Goal: Task Accomplishment & Management: Manage account settings

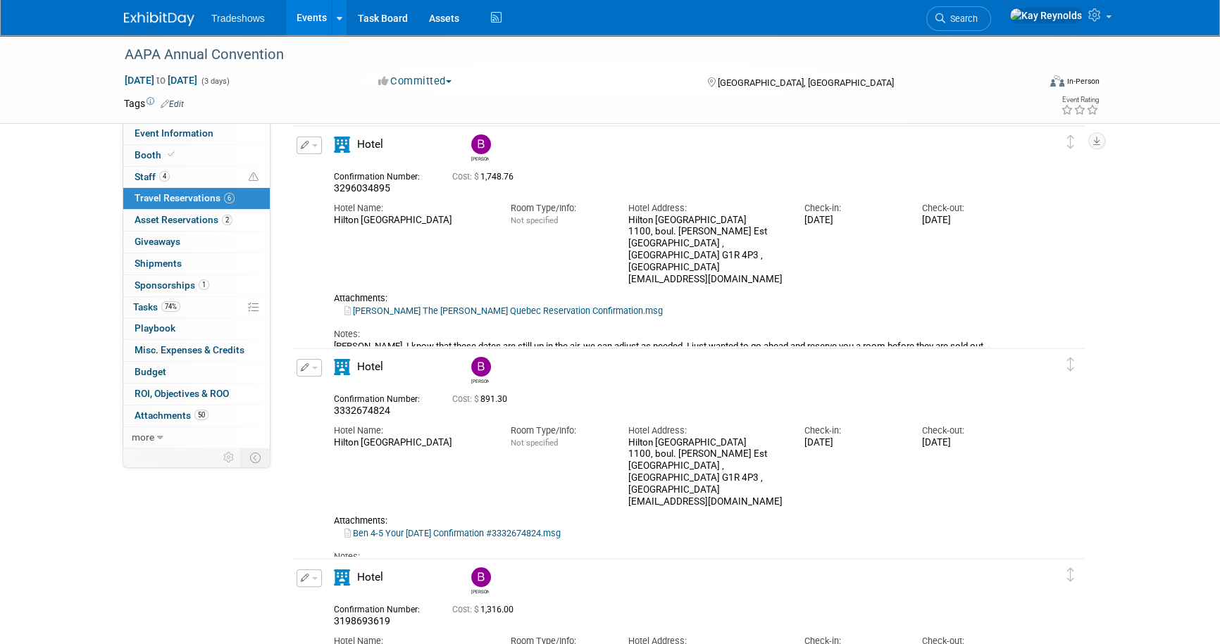
click at [244, 199] on link "6 Travel Reservations 6" at bounding box center [196, 198] width 147 height 21
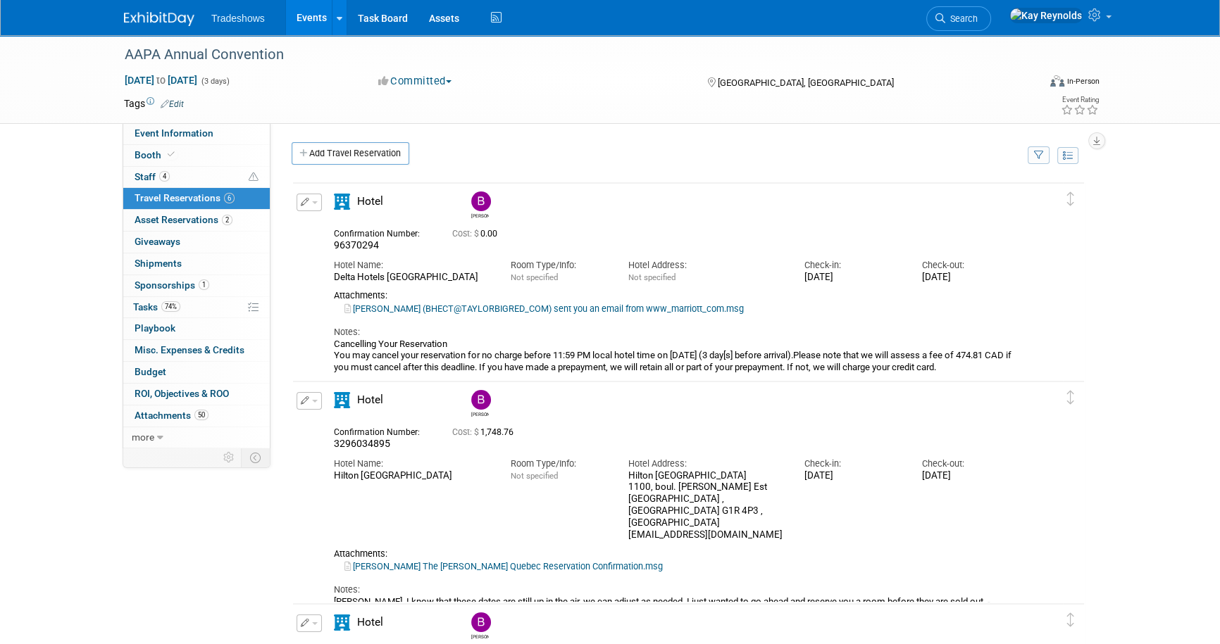
click at [299, 201] on button "button" at bounding box center [309, 203] width 25 height 18
click at [344, 228] on button "Edit Reservation" at bounding box center [356, 227] width 119 height 20
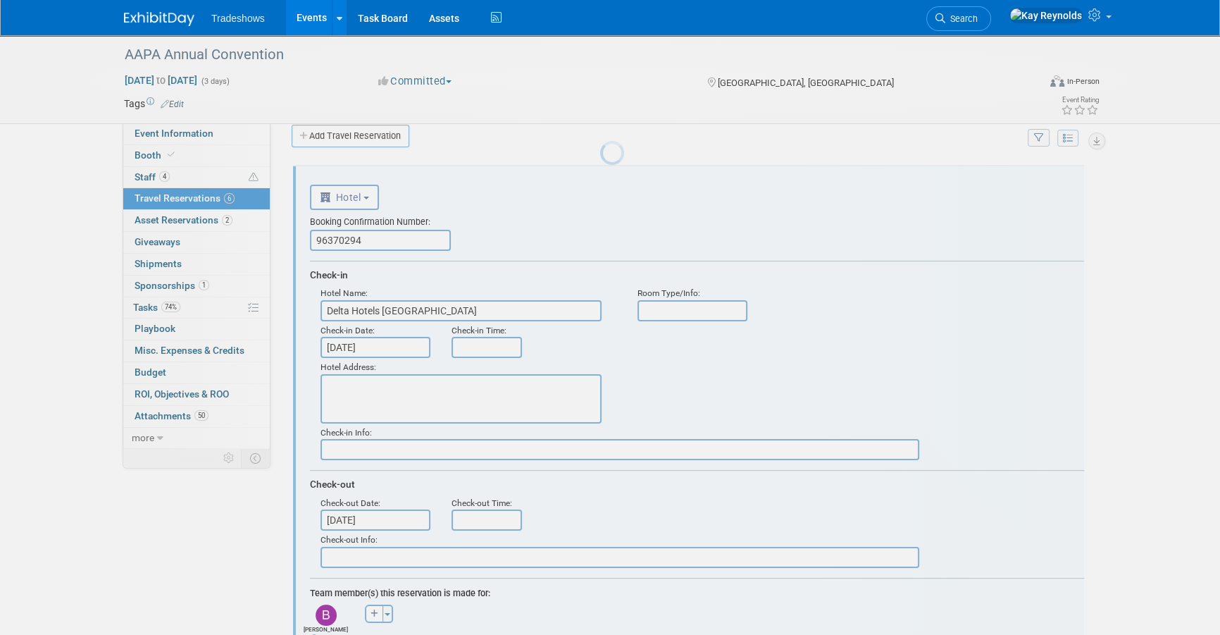
scroll to position [23, 0]
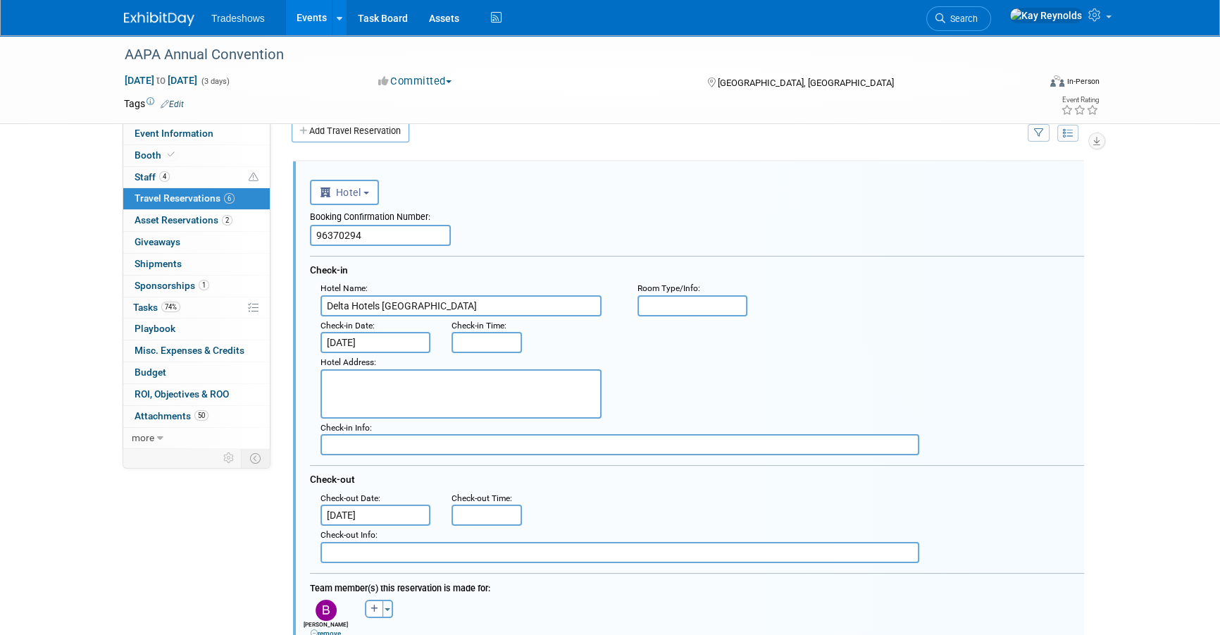
click at [379, 229] on input "96370294" at bounding box center [380, 235] width 141 height 21
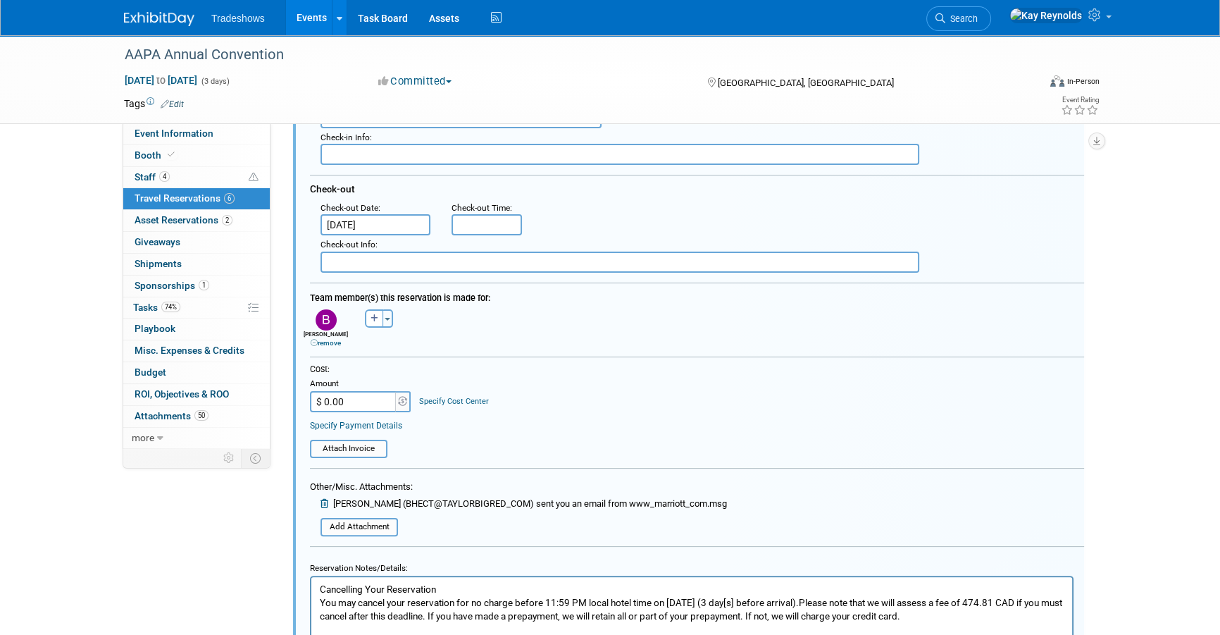
scroll to position [343, 0]
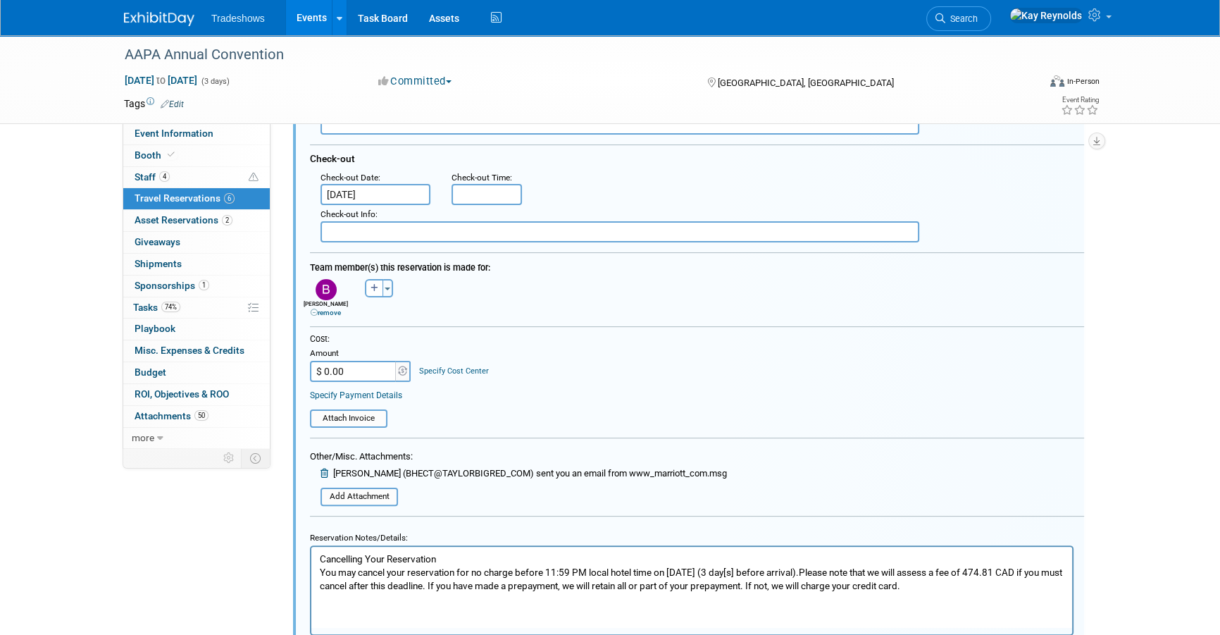
type input "96370294 ( cancelation number 1774224673"
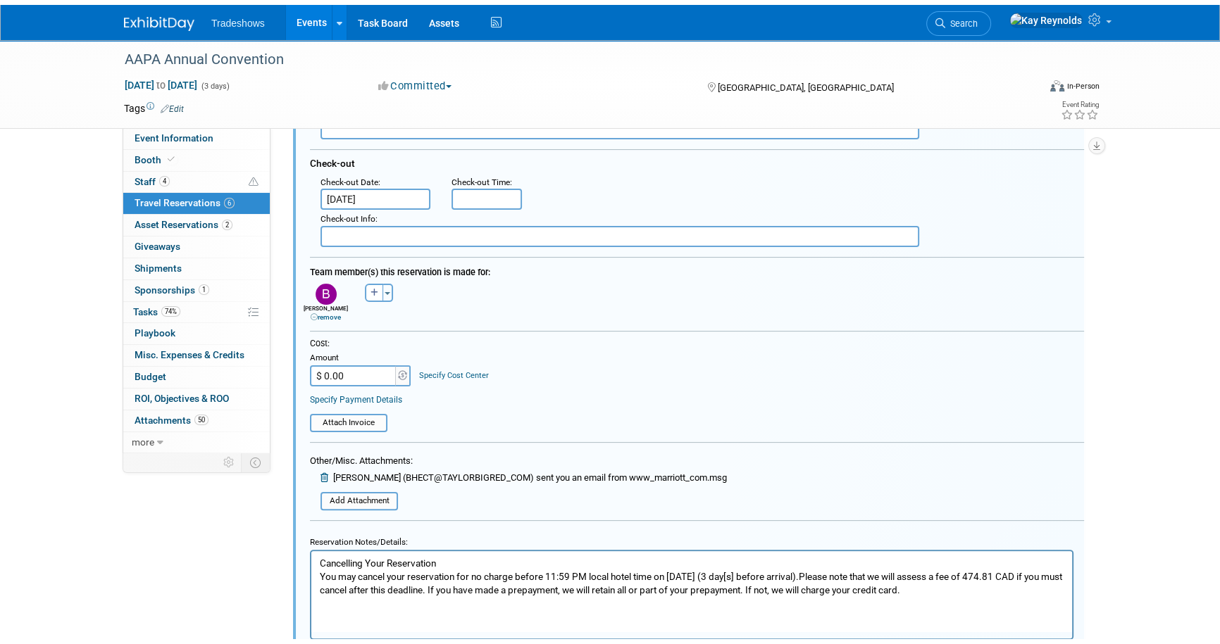
scroll to position [0, 0]
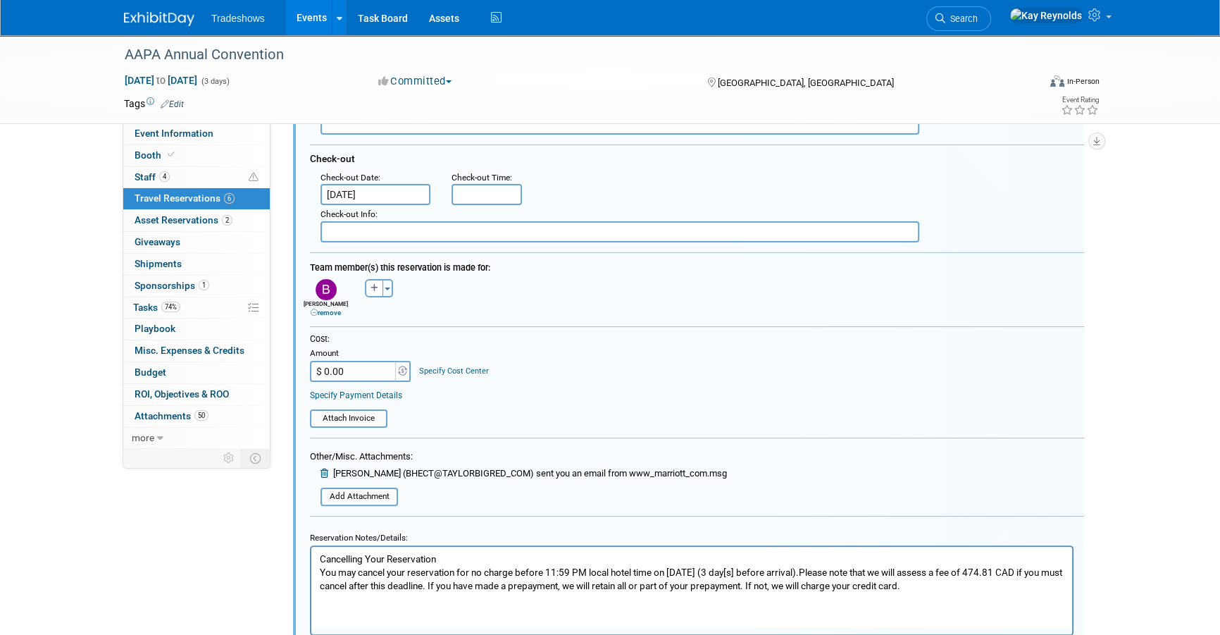
drag, startPoint x: 316, startPoint y: 556, endPoint x: 644, endPoint y: 602, distance: 331.4
click at [644, 592] on html "Cancelling Your Reservation You may cancel your reservation for no charge befor…" at bounding box center [691, 569] width 761 height 46
drag, startPoint x: 975, startPoint y: 583, endPoint x: 280, endPoint y: 550, distance: 696.0
click at [311, 550] on html "Cancelling Your Reservation You may cancel your reservation for no charge befor…" at bounding box center [691, 569] width 761 height 46
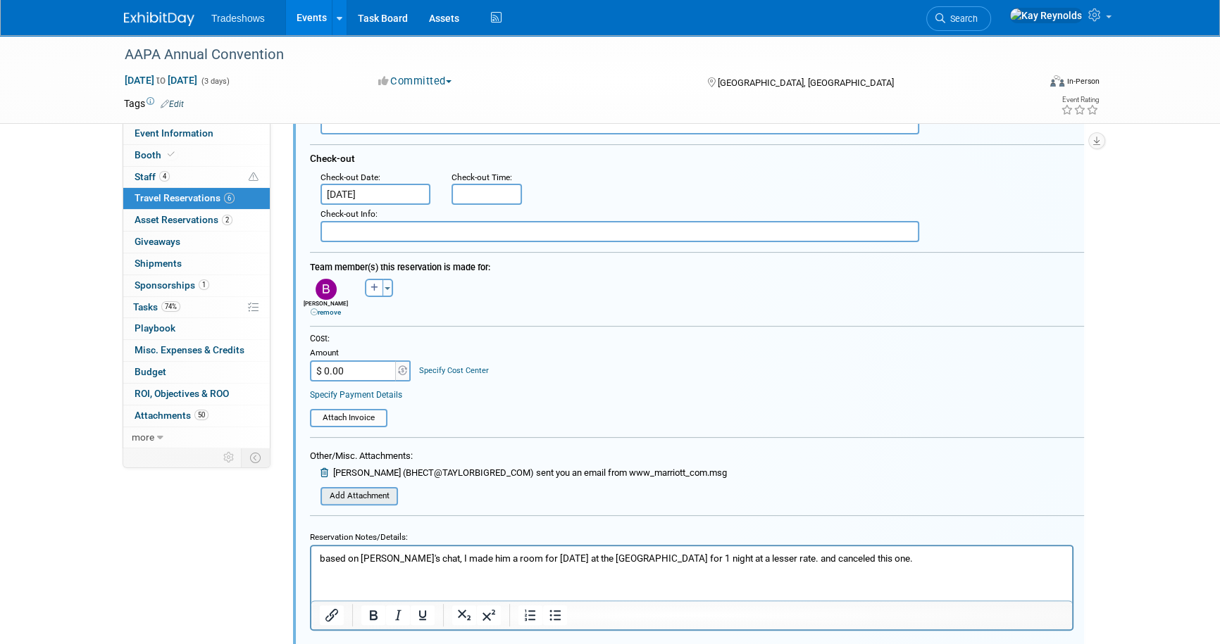
click at [363, 493] on input "file" at bounding box center [313, 496] width 168 height 15
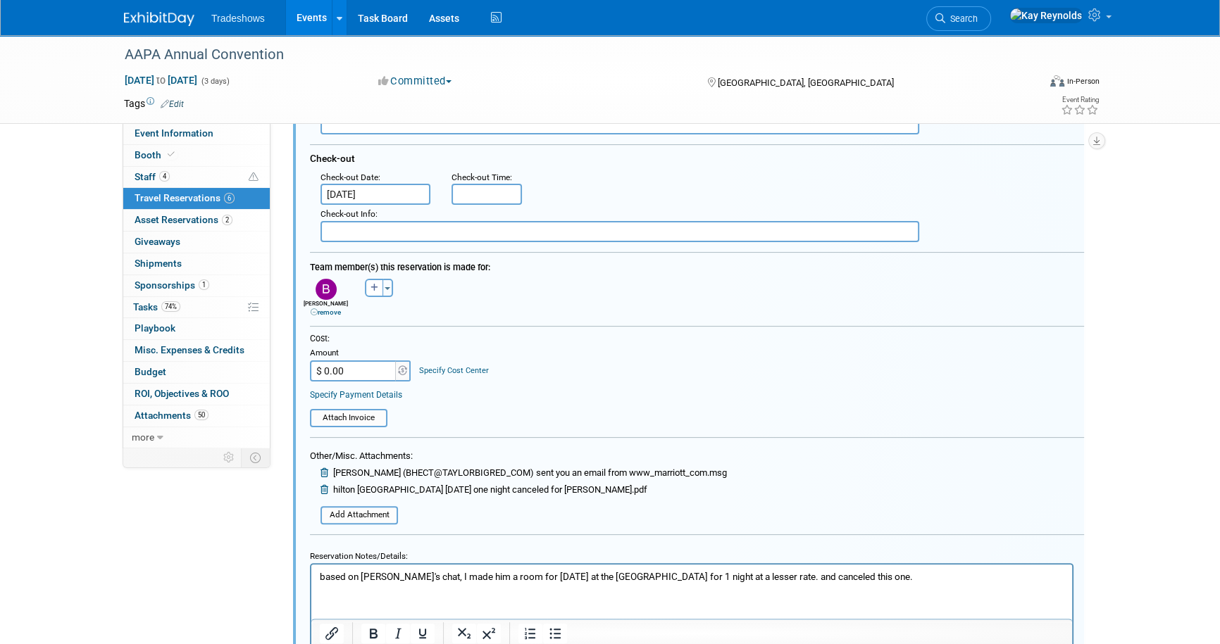
click at [237, 199] on link "6 Travel Reservations 6" at bounding box center [196, 198] width 147 height 21
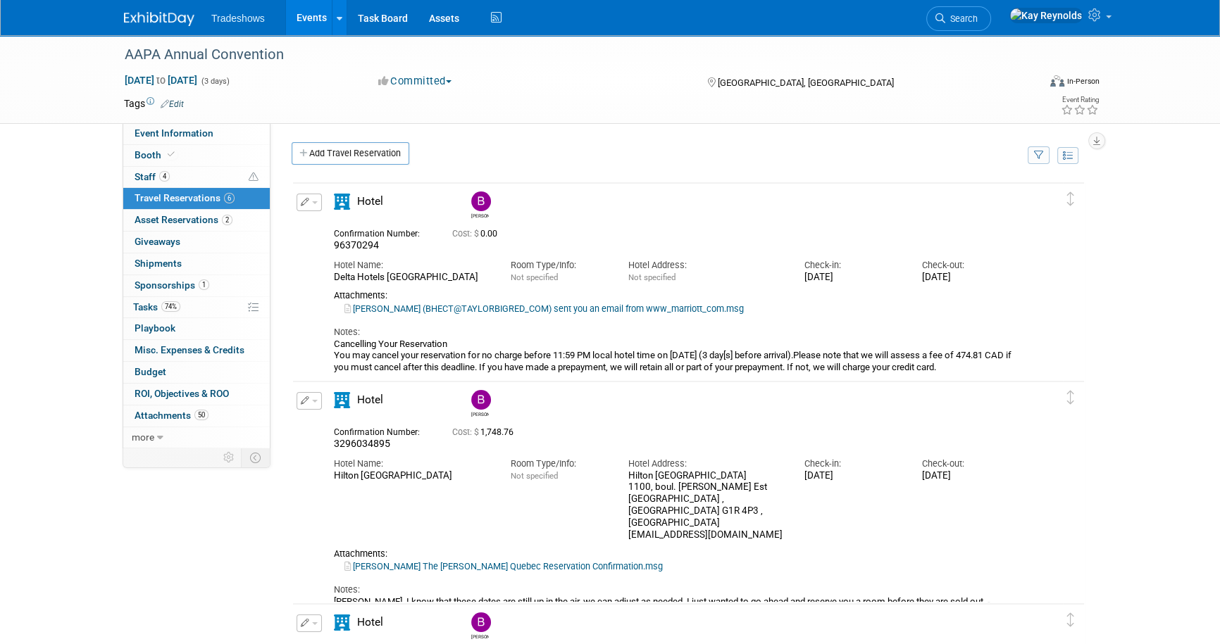
click at [304, 197] on button "button" at bounding box center [309, 203] width 25 height 18
click at [325, 223] on button "Edit Reservation" at bounding box center [356, 227] width 119 height 20
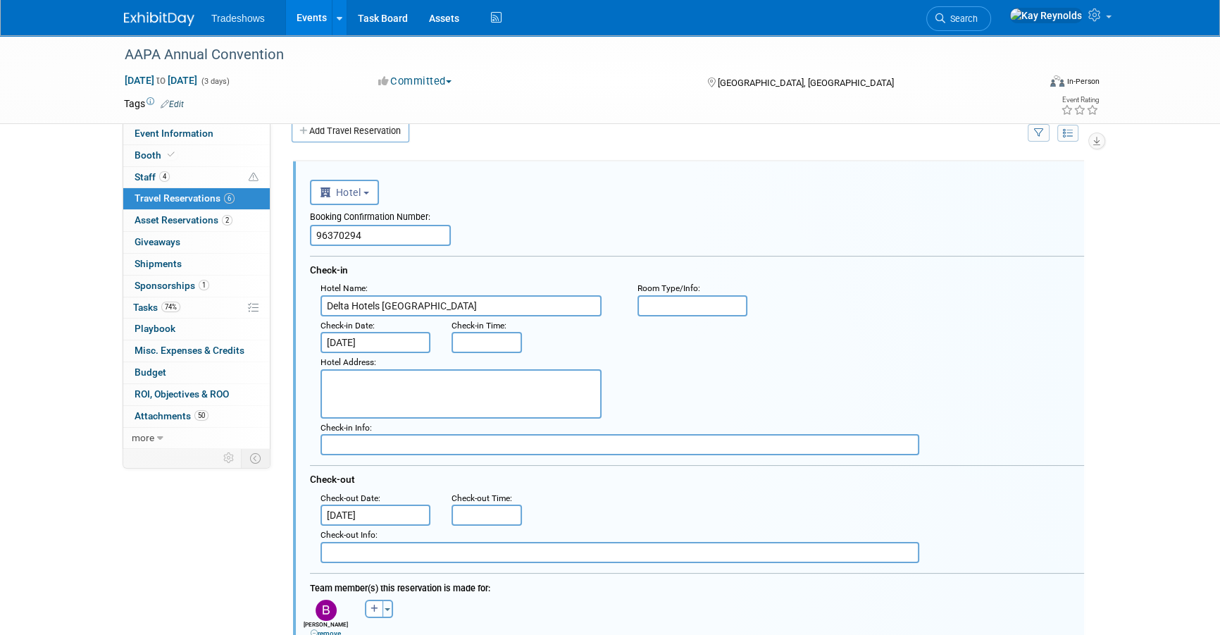
click at [369, 236] on input "96370294" at bounding box center [380, 235] width 141 height 21
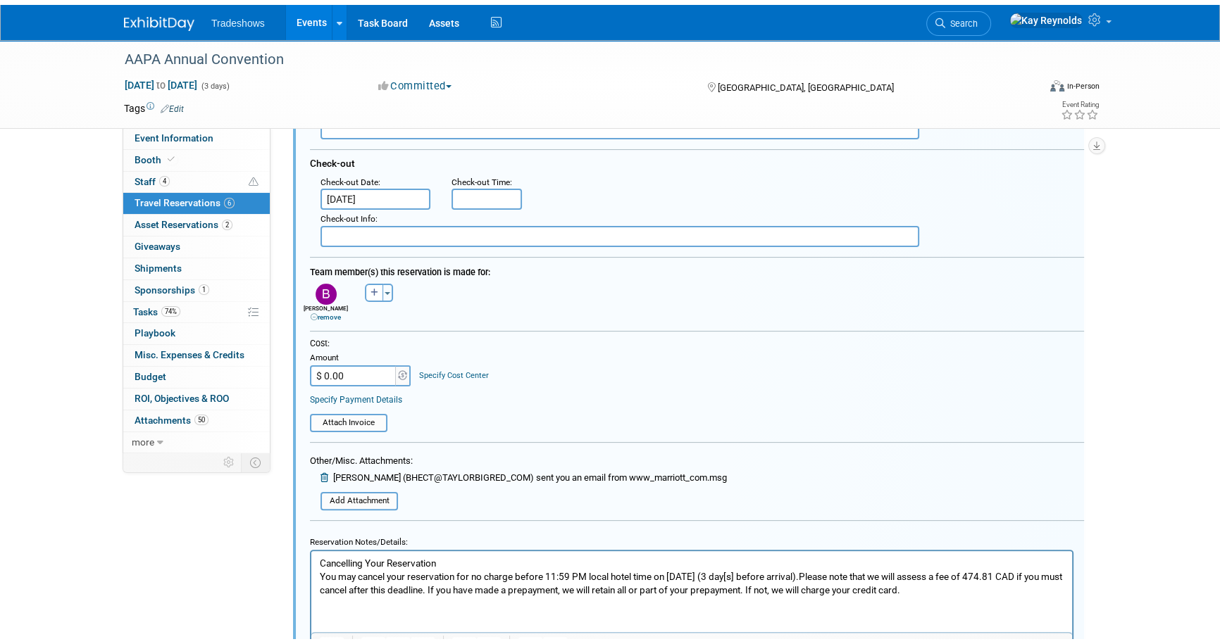
scroll to position [535, 0]
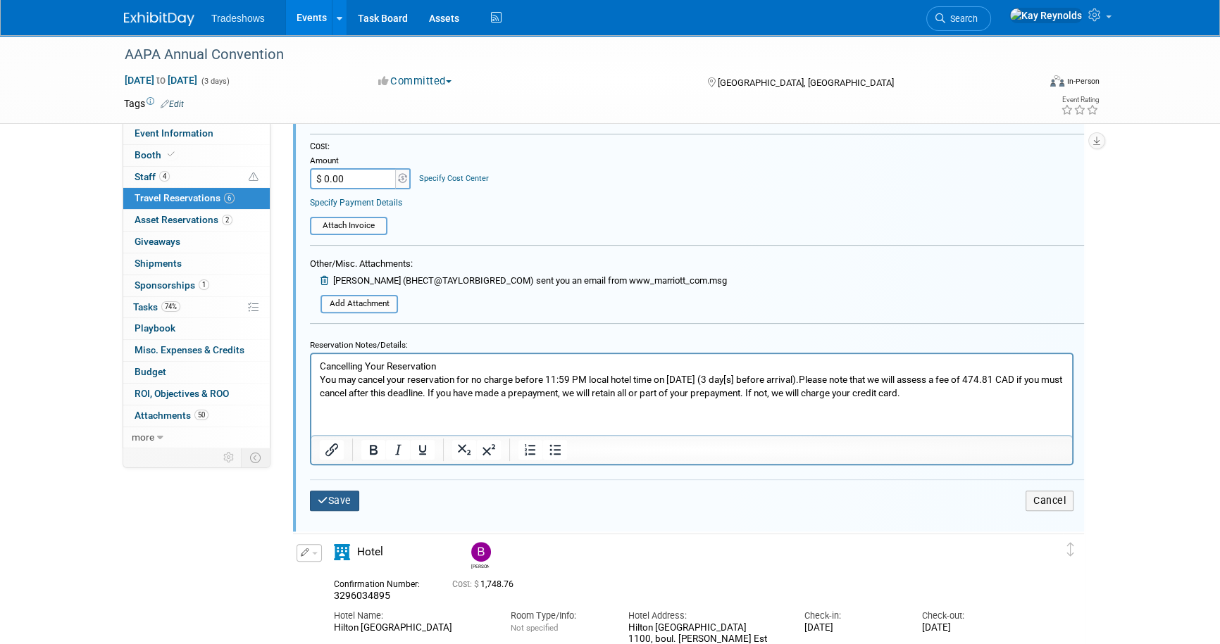
type input "96370294 (cancelation 1774224673)"
click at [323, 501] on icon "submit" at bounding box center [323, 501] width 11 height 10
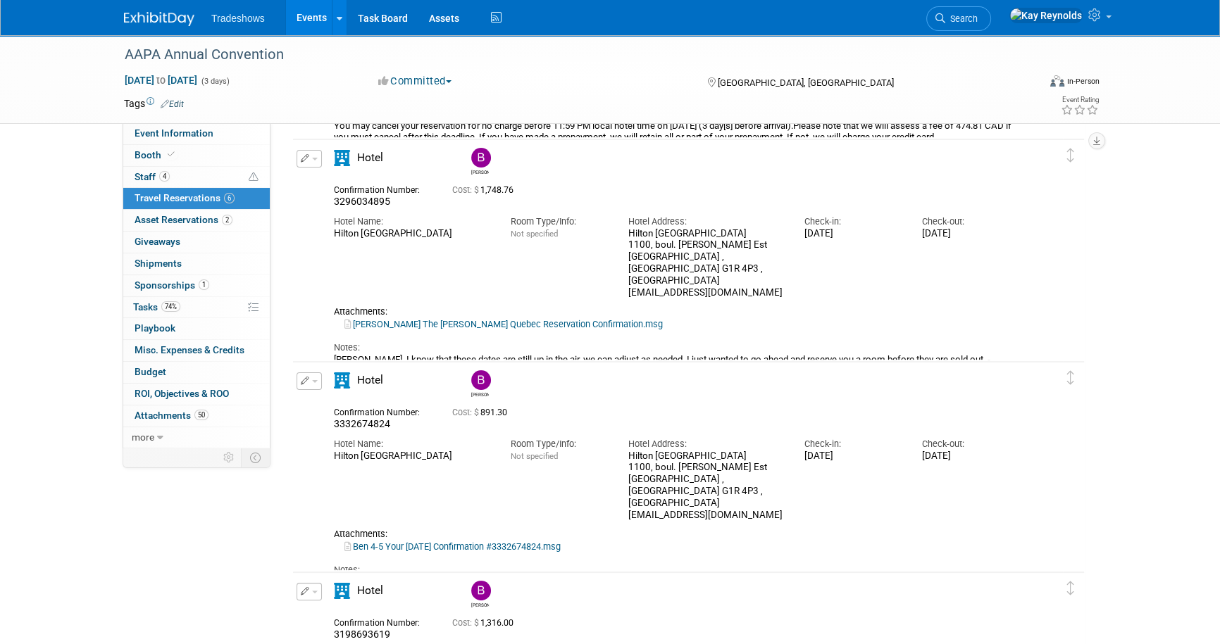
scroll to position [256, 0]
click at [410, 541] on link "Ben 4-5 Your [DATE] Confirmation #3332674824.msg" at bounding box center [452, 546] width 216 height 11
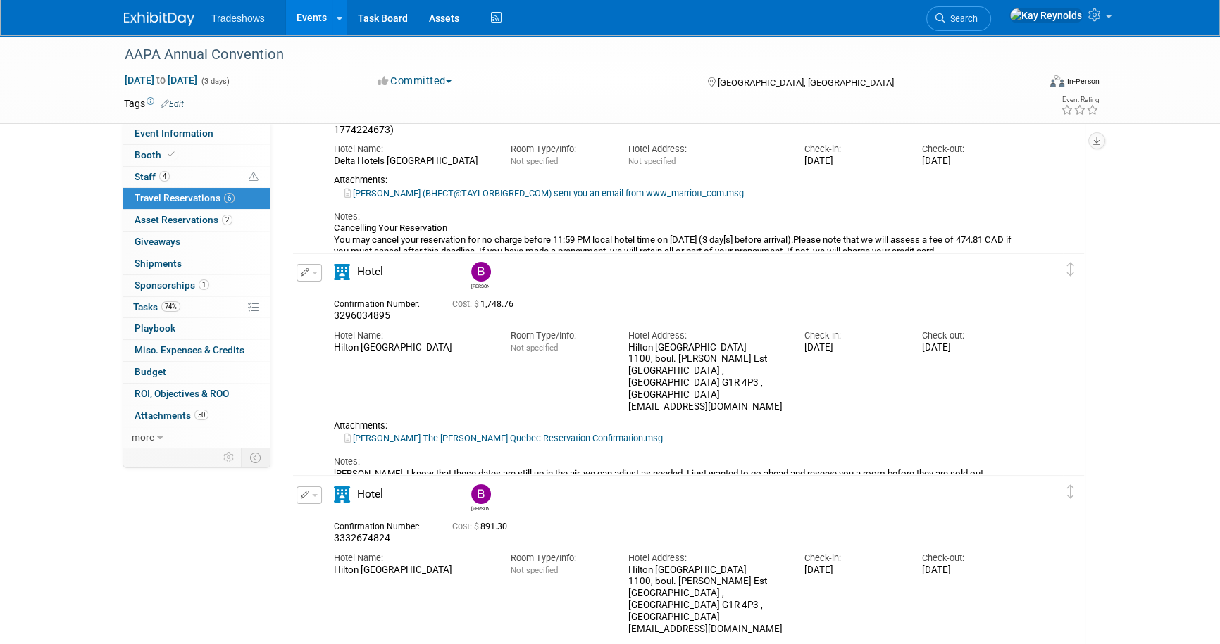
scroll to position [0, 0]
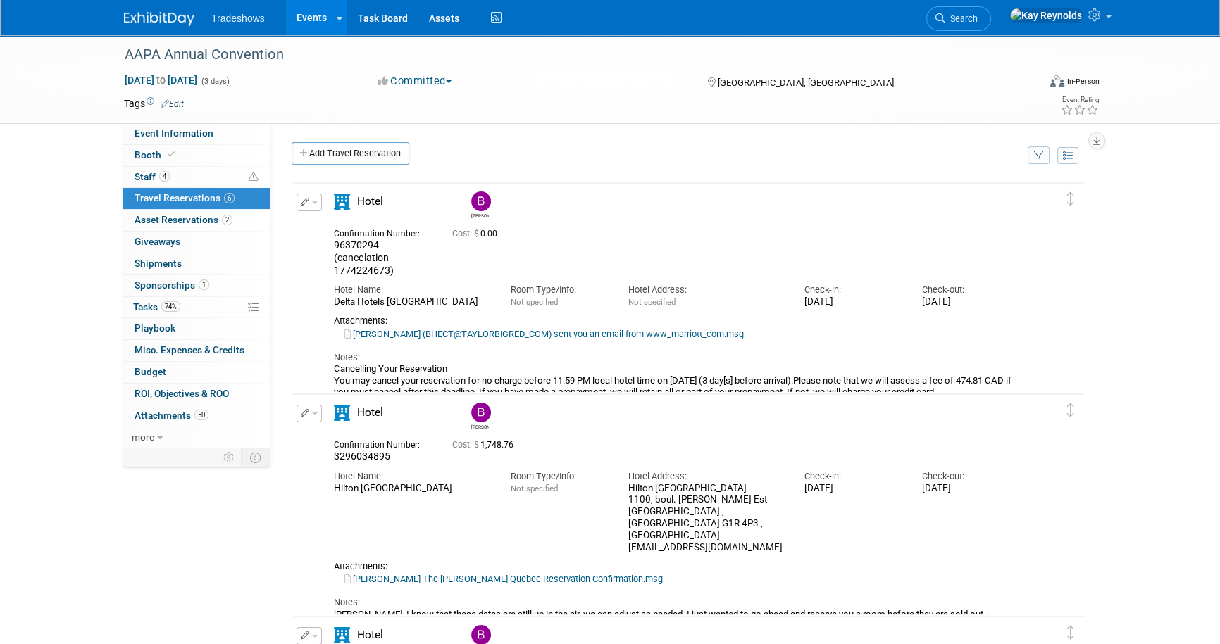
click at [298, 194] on button "button" at bounding box center [309, 203] width 25 height 18
drag, startPoint x: 332, startPoint y: 225, endPoint x: 406, endPoint y: 261, distance: 81.3
click at [399, 257] on ul "Edit Reservation [GEOGRAPHIC_DATA]" at bounding box center [357, 250] width 120 height 78
click at [397, 329] on link "[PERSON_NAME] (BHECT@TAYLORBIGRED_COM) sent you an email from www_marriott_com.…" at bounding box center [543, 334] width 399 height 11
click at [305, 200] on icon "button" at bounding box center [305, 202] width 9 height 8
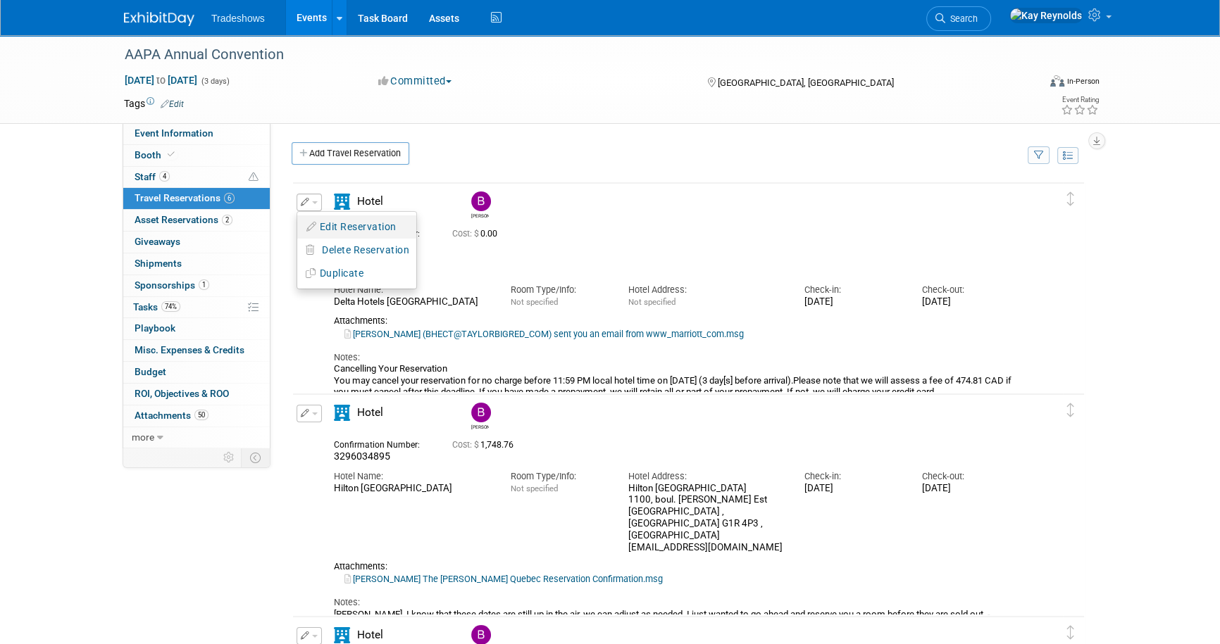
click at [323, 230] on button "Edit Reservation" at bounding box center [356, 227] width 119 height 20
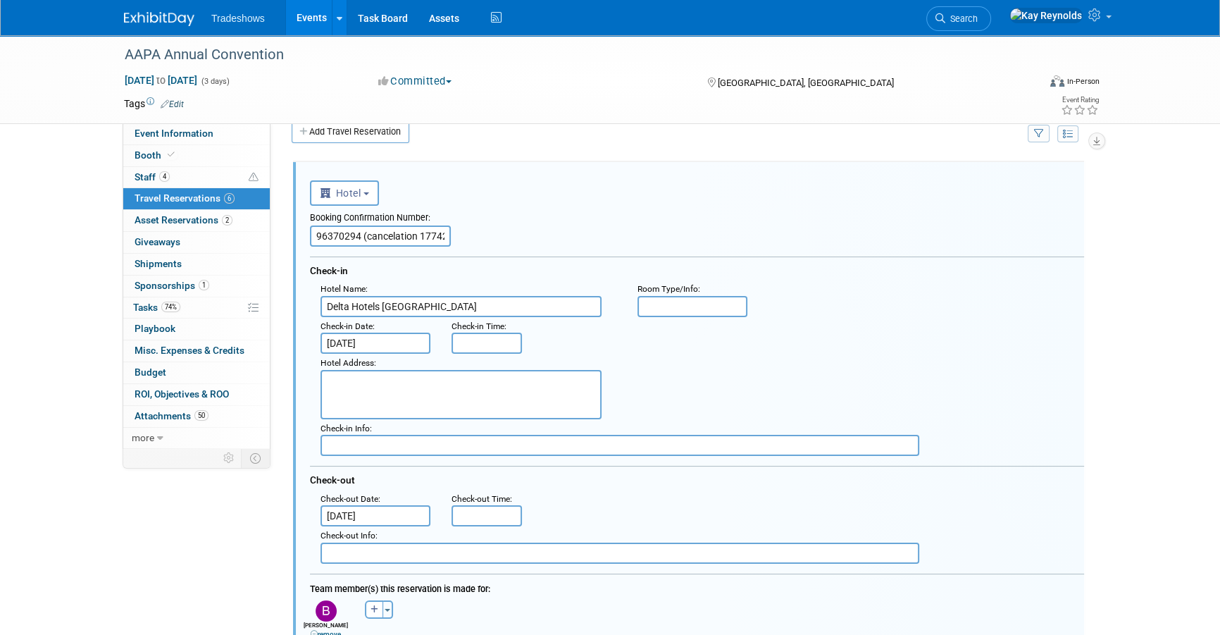
scroll to position [23, 0]
click at [444, 301] on input "Delta Hotels [GEOGRAPHIC_DATA]" at bounding box center [460, 305] width 281 height 21
click at [380, 232] on input "96370294 (cancelation 1774224673)" at bounding box center [380, 235] width 141 height 21
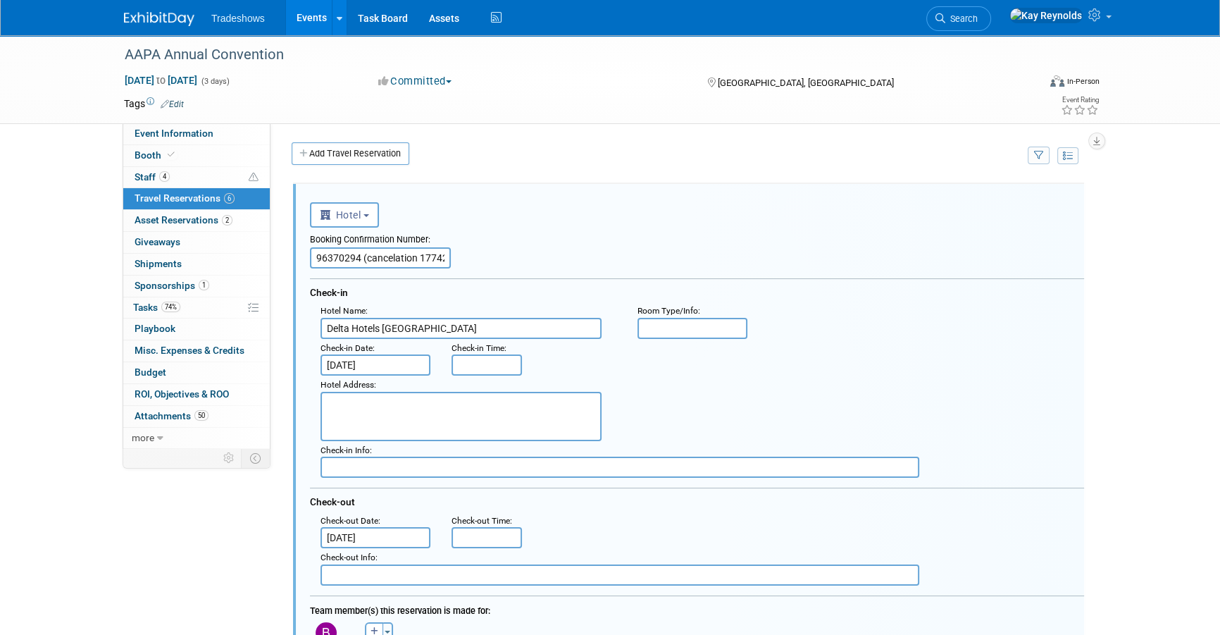
scroll to position [0, 33]
drag, startPoint x: 361, startPoint y: 257, endPoint x: 585, endPoint y: 257, distance: 223.3
click at [585, 257] on div "Booking Confirmation Number: 96370294 (cancelation 1774224673)" at bounding box center [697, 248] width 774 height 41
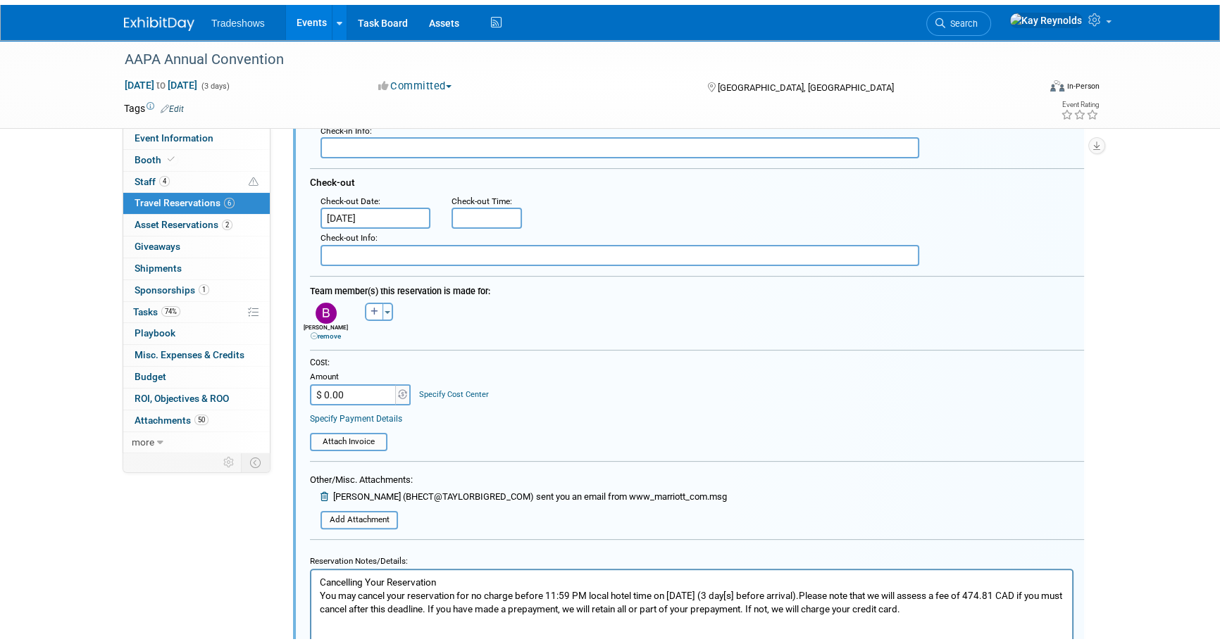
scroll to position [448, 0]
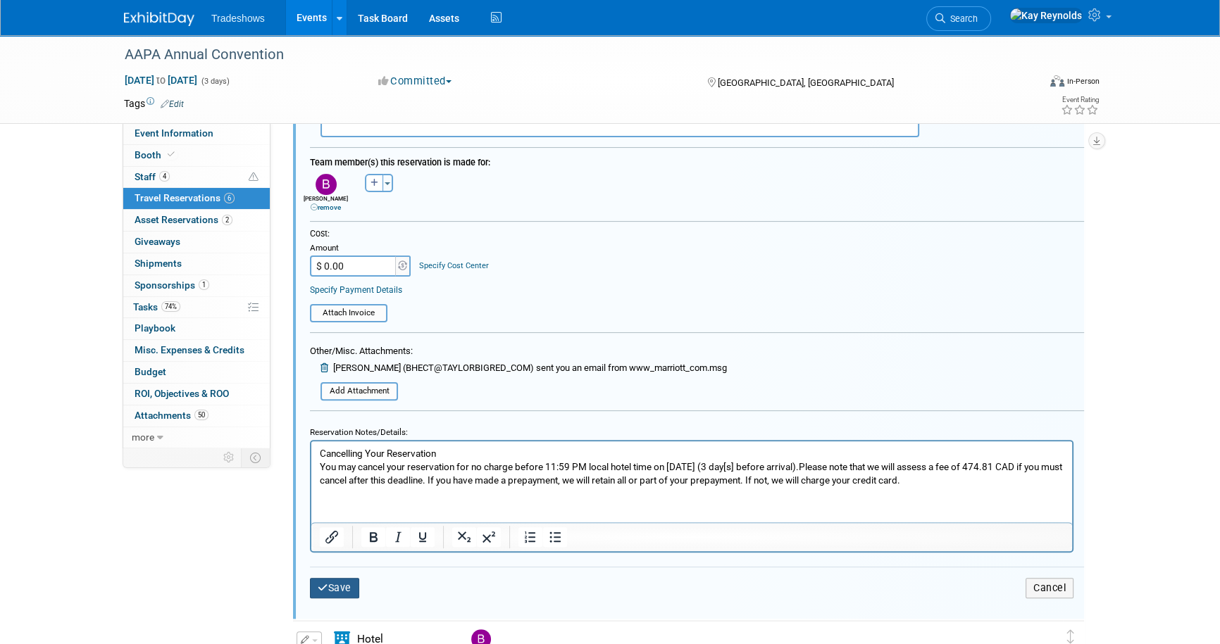
type input "96370294"
click at [330, 580] on button "Save" at bounding box center [334, 588] width 49 height 20
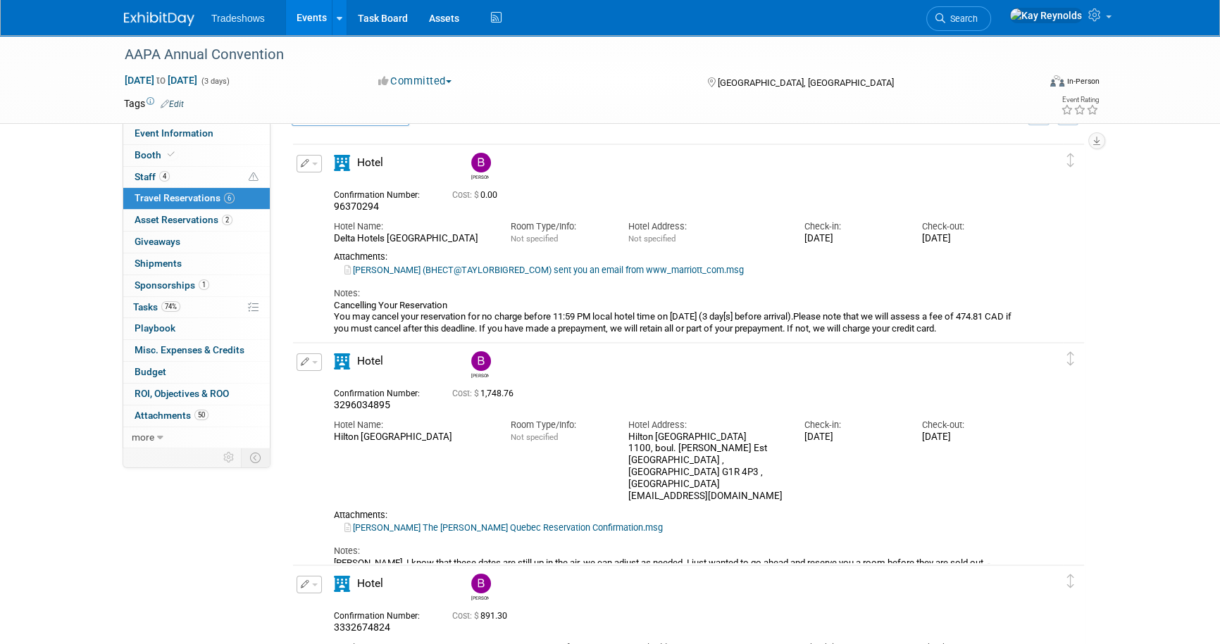
scroll to position [23, 0]
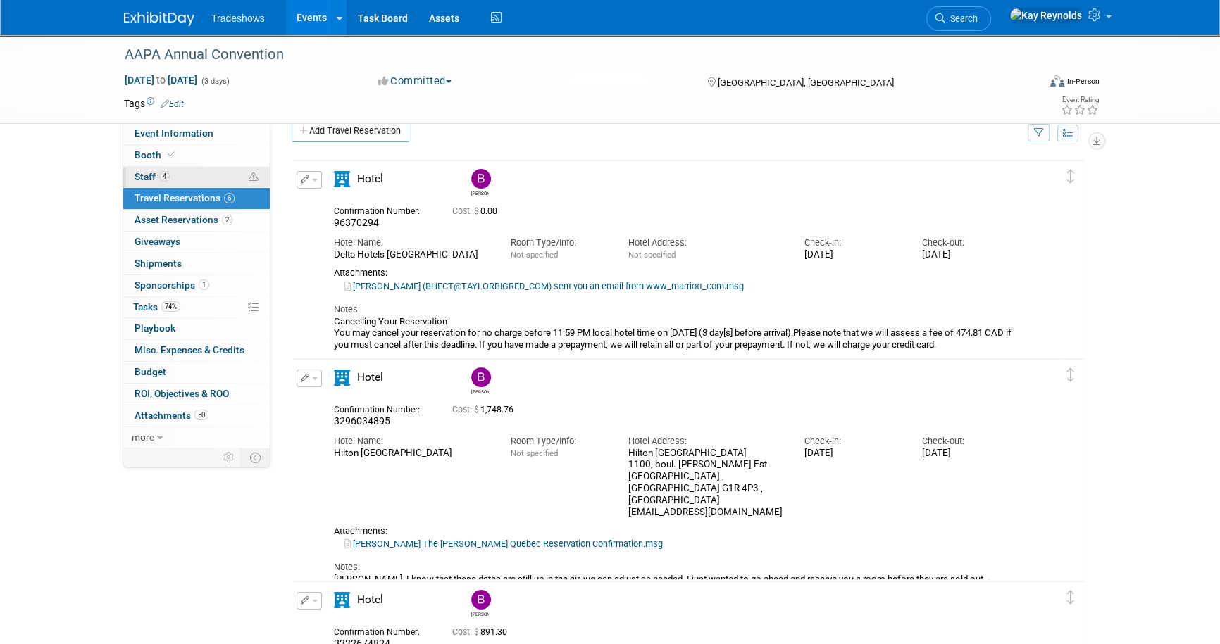
click at [148, 175] on span "Staff 4" at bounding box center [152, 176] width 35 height 11
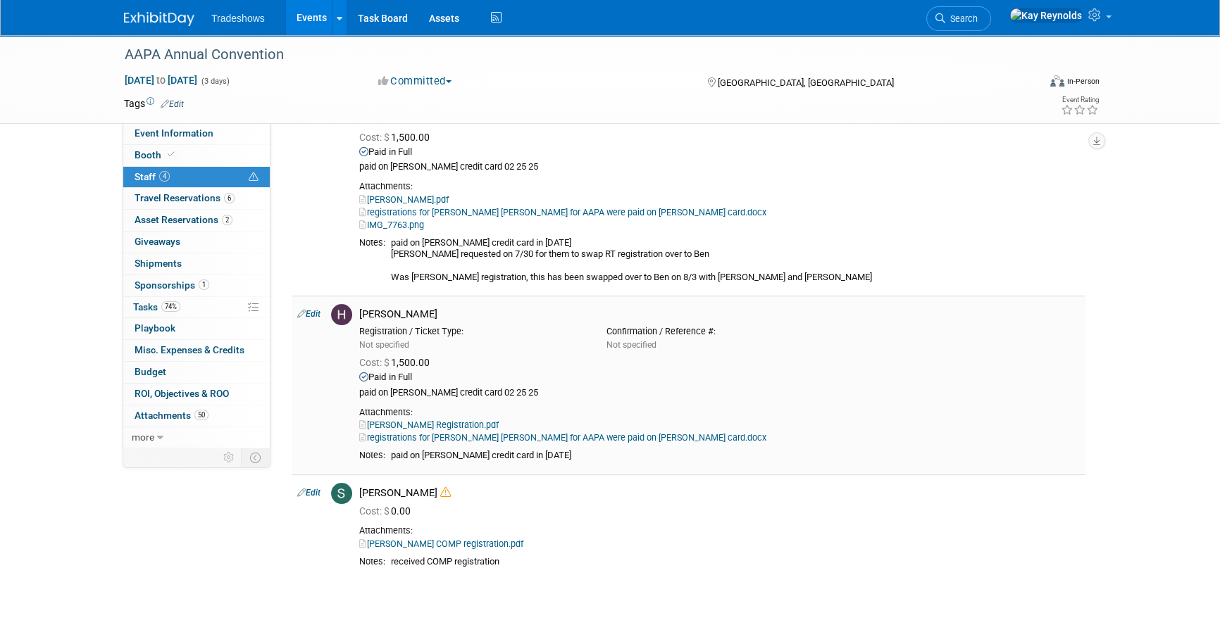
scroll to position [392, 0]
